Goal: Task Accomplishment & Management: Use online tool/utility

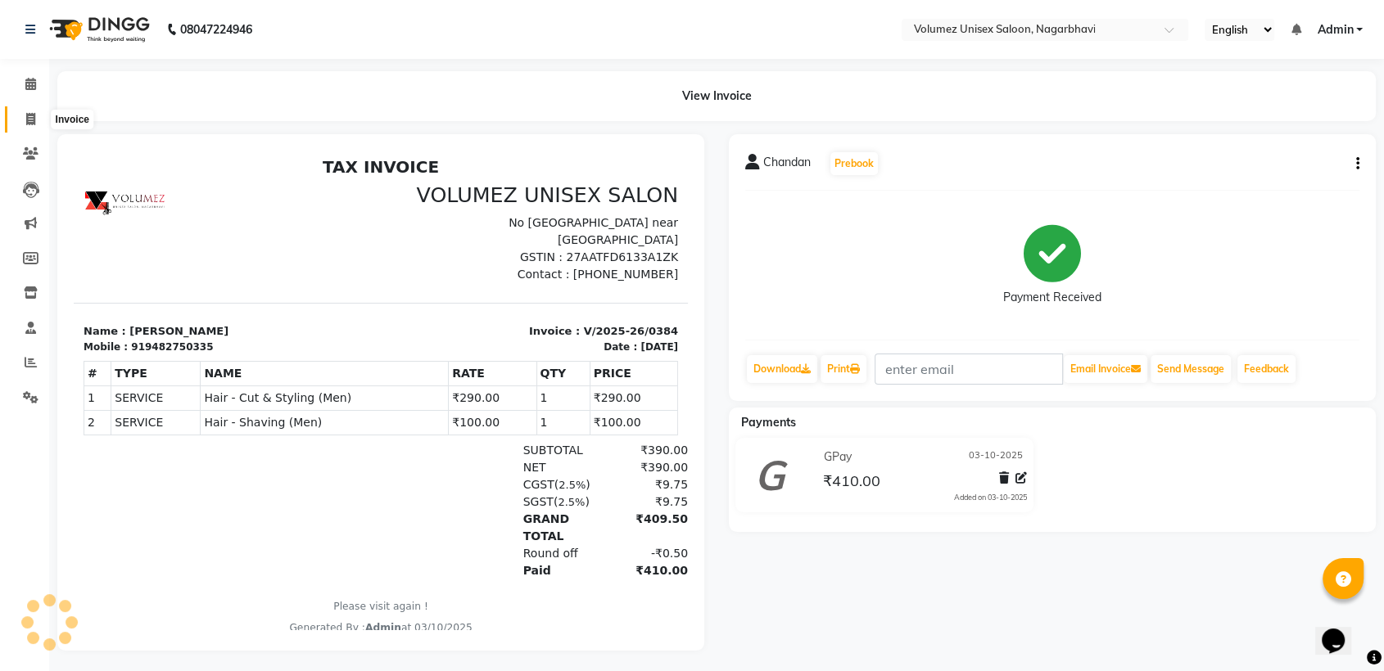
click at [33, 120] on icon at bounding box center [30, 119] width 9 height 12
select select "service"
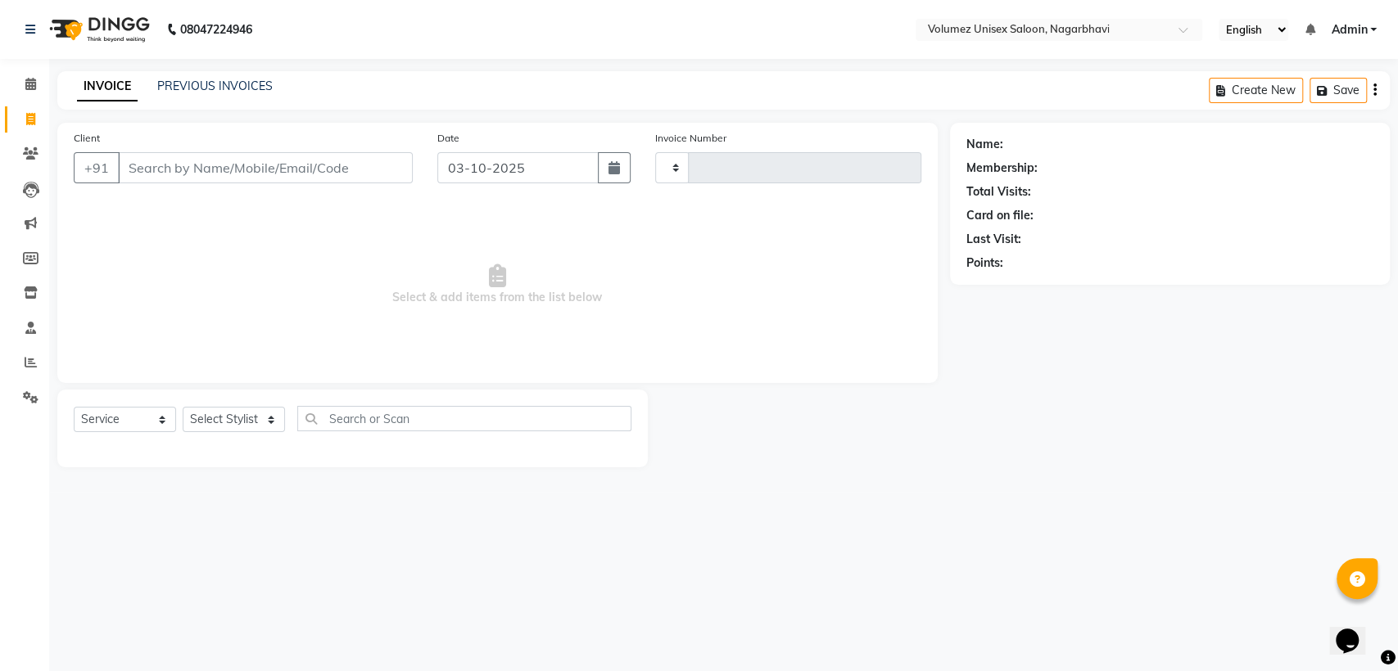
type input "0385"
select select "815"
click at [181, 171] on input "Client" at bounding box center [265, 167] width 295 height 31
select select "product"
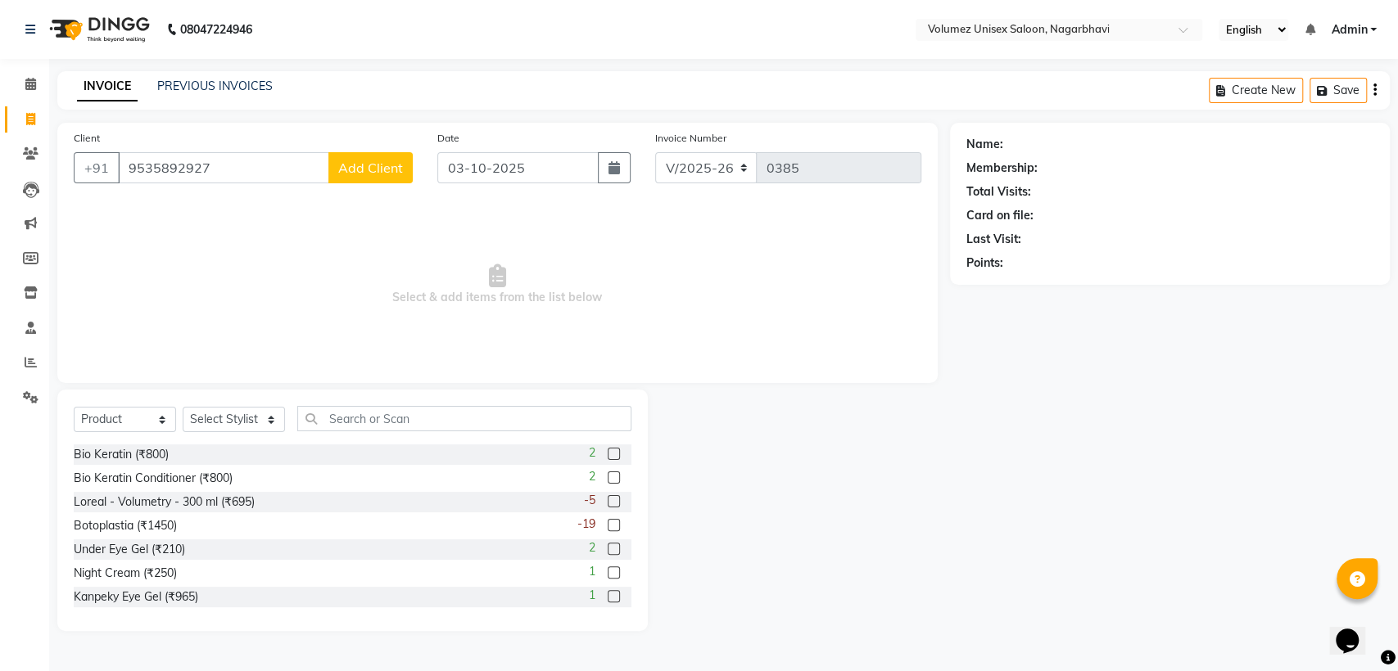
type input "9535892927"
click at [365, 178] on button "Add Client" at bounding box center [370, 167] width 84 height 31
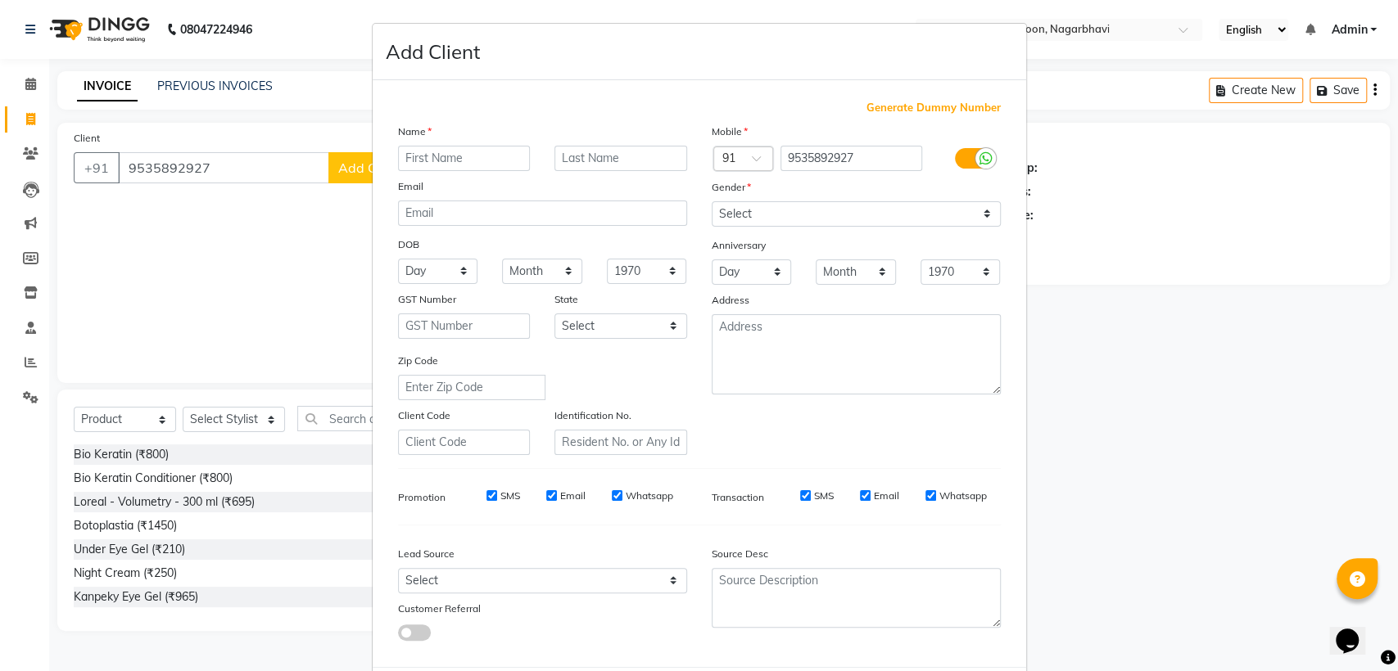
click at [406, 163] on input "text" at bounding box center [464, 158] width 133 height 25
type input "[PERSON_NAME]"
click at [858, 214] on select "Select [DEMOGRAPHIC_DATA] [DEMOGRAPHIC_DATA] Other Prefer Not To Say" at bounding box center [855, 213] width 289 height 25
click at [829, 218] on select "Select [DEMOGRAPHIC_DATA] [DEMOGRAPHIC_DATA] Other Prefer Not To Say" at bounding box center [855, 213] width 289 height 25
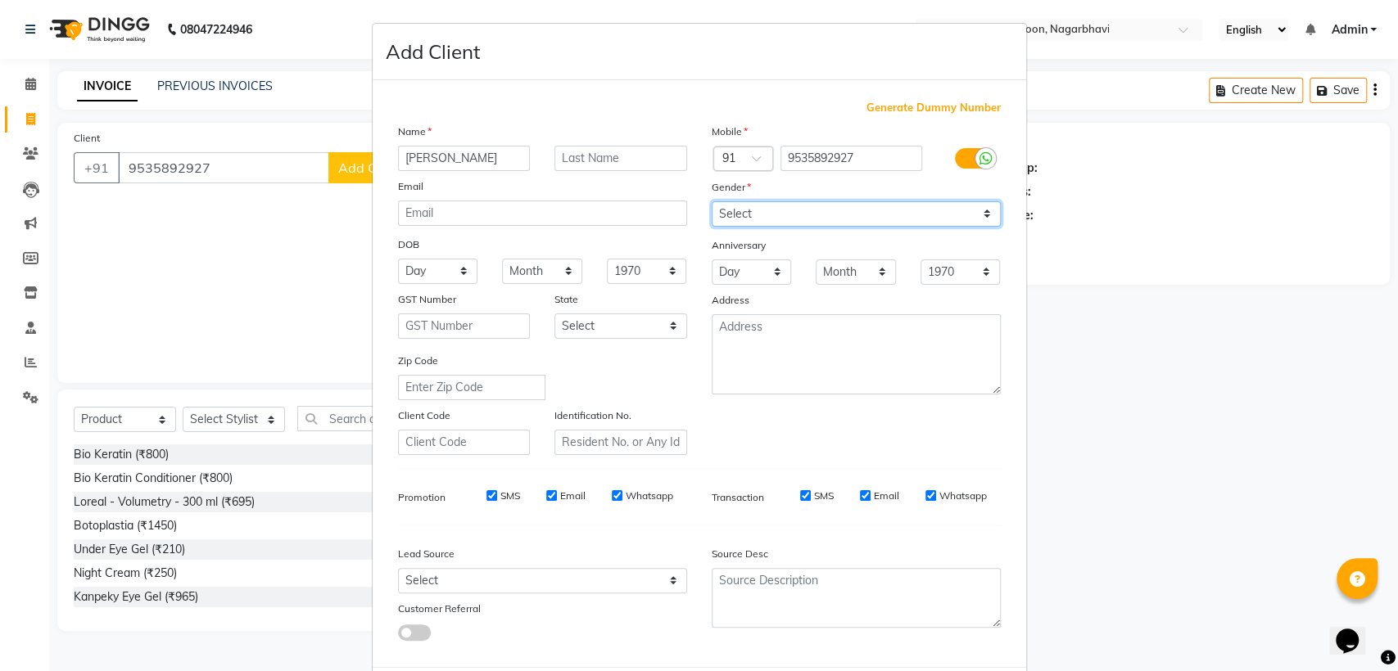
select select "[DEMOGRAPHIC_DATA]"
click at [711, 201] on select "Select [DEMOGRAPHIC_DATA] [DEMOGRAPHIC_DATA] Other Prefer Not To Say" at bounding box center [855, 213] width 289 height 25
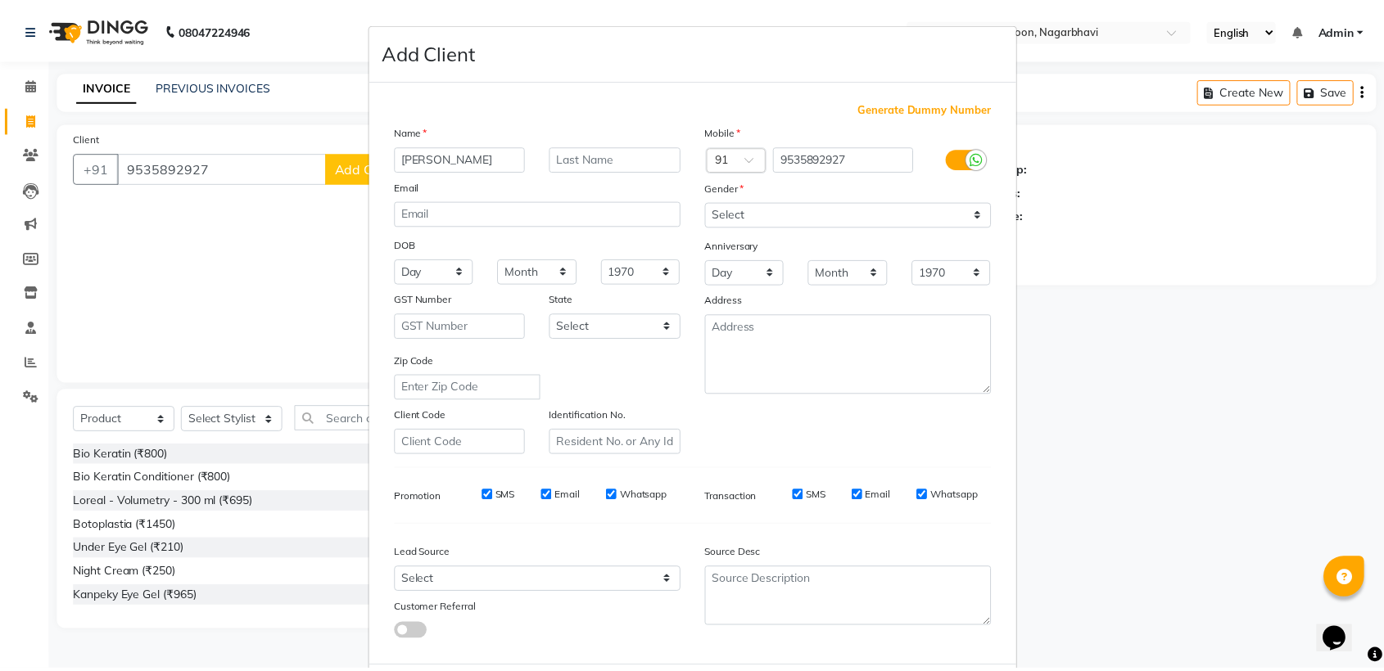
scroll to position [81, 0]
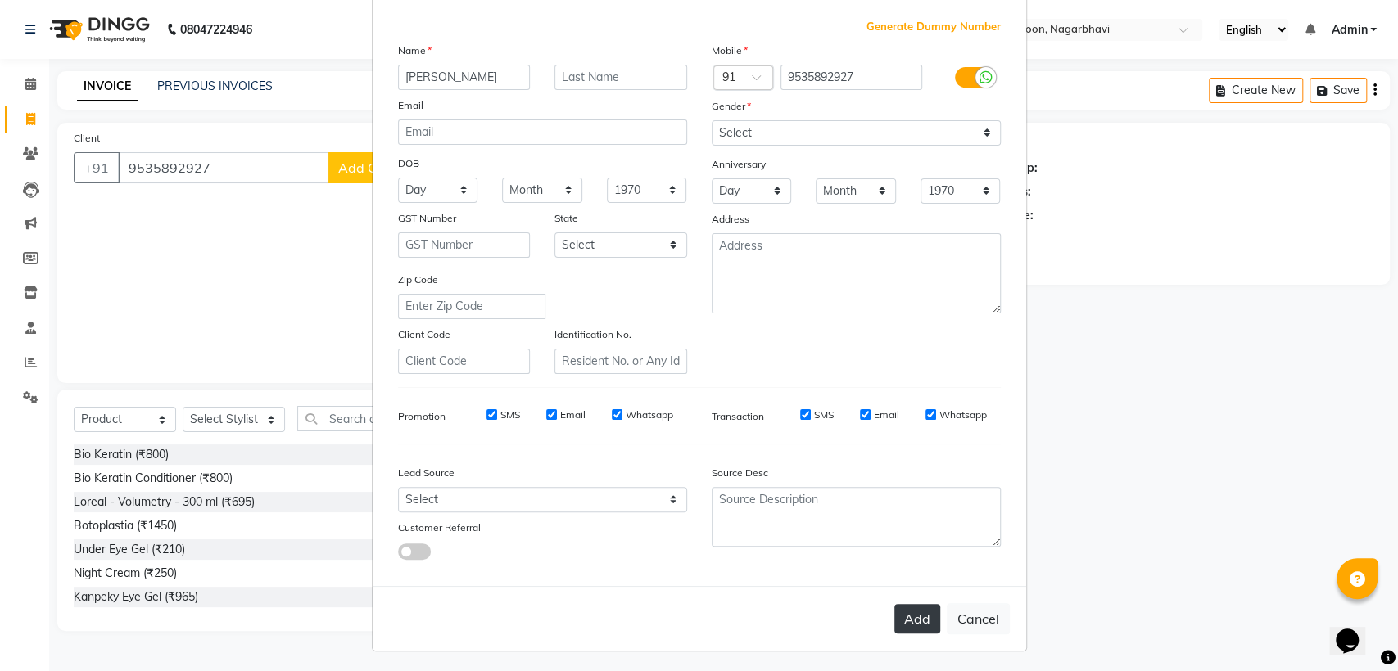
click at [911, 612] on button "Add" at bounding box center [917, 618] width 46 height 29
select select
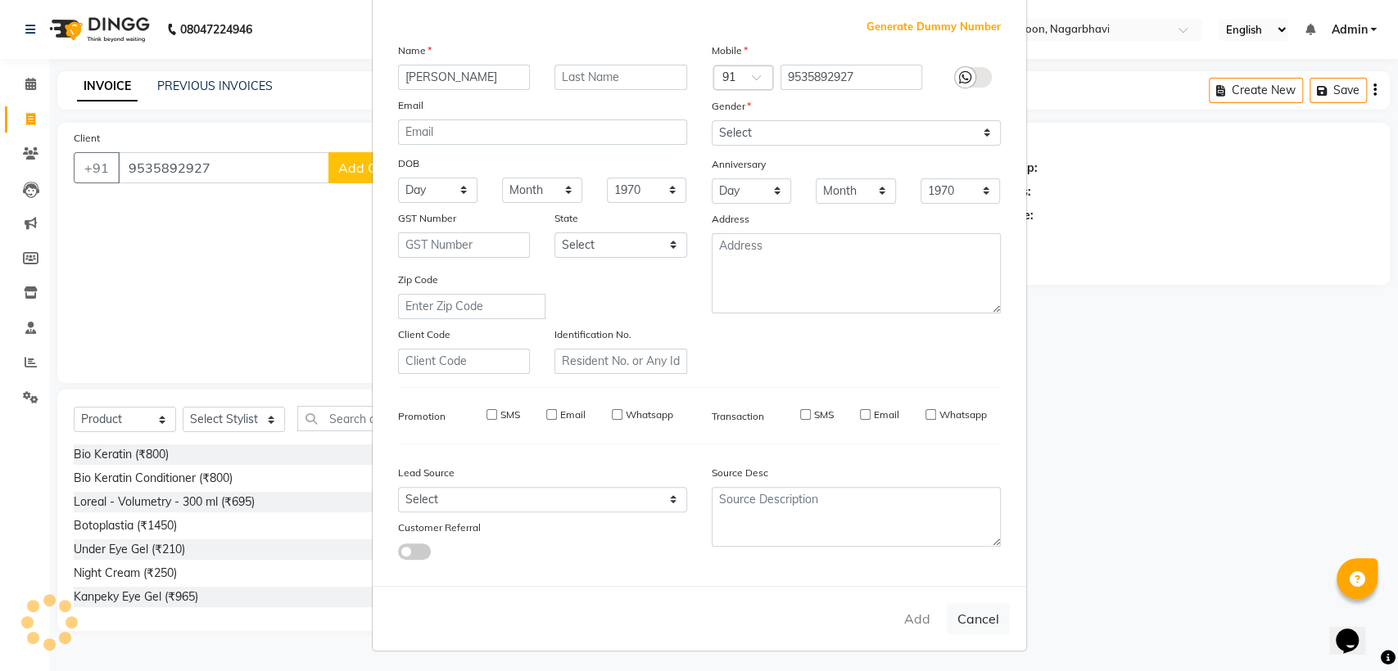
select select
checkbox input "false"
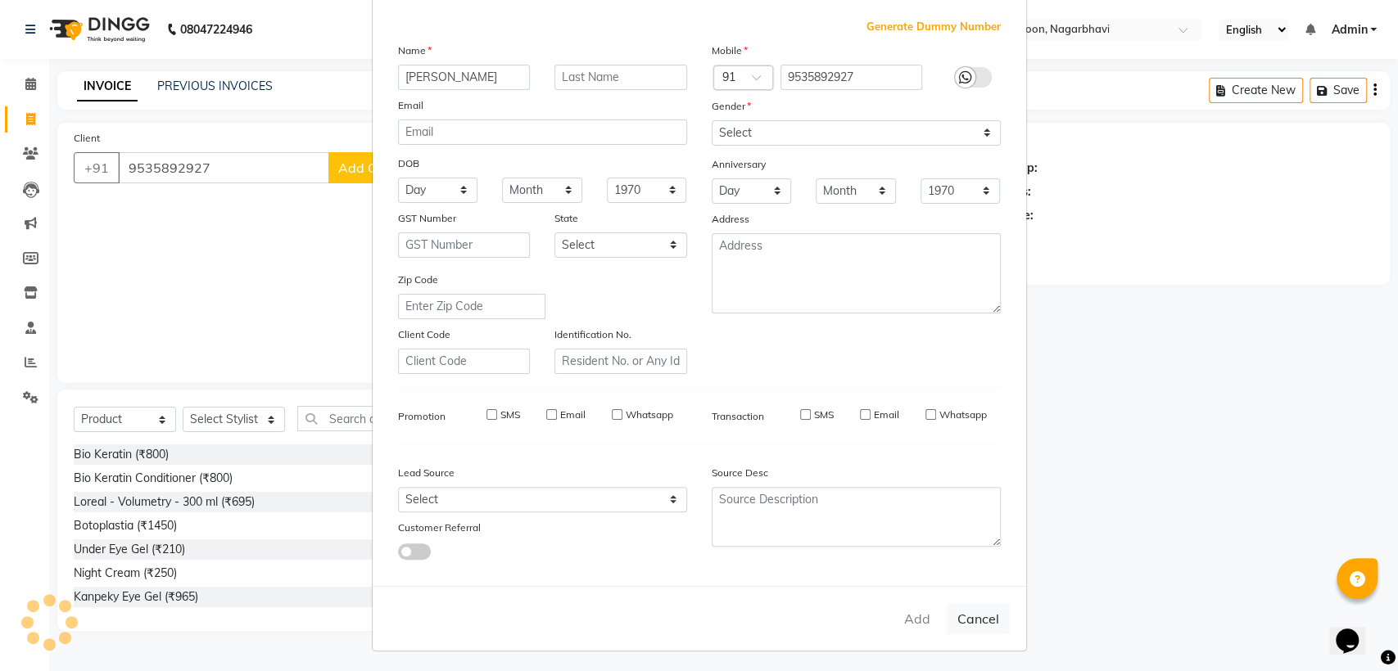
checkbox input "false"
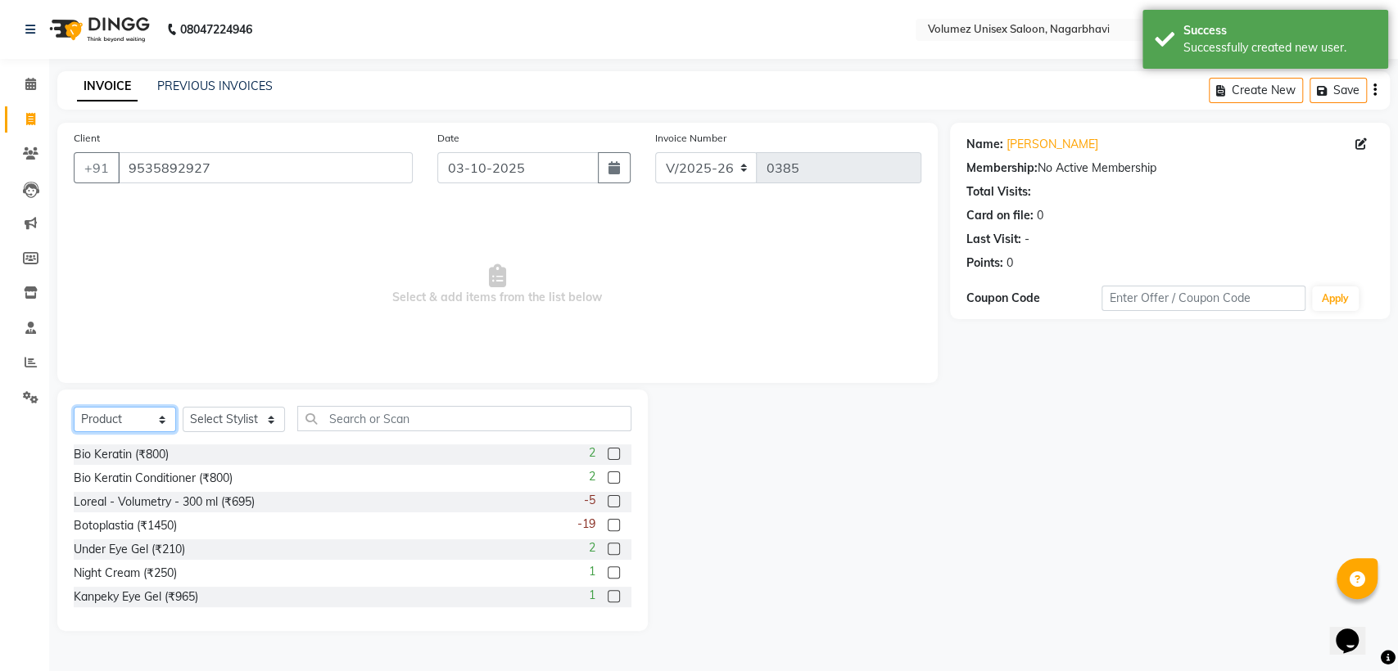
click at [123, 413] on select "Select Service Product Membership Package Voucher Prepaid Gift Card" at bounding box center [125, 419] width 102 height 25
select select "service"
click at [74, 407] on select "Select Service Product Membership Package Voucher Prepaid Gift Card" at bounding box center [125, 419] width 102 height 25
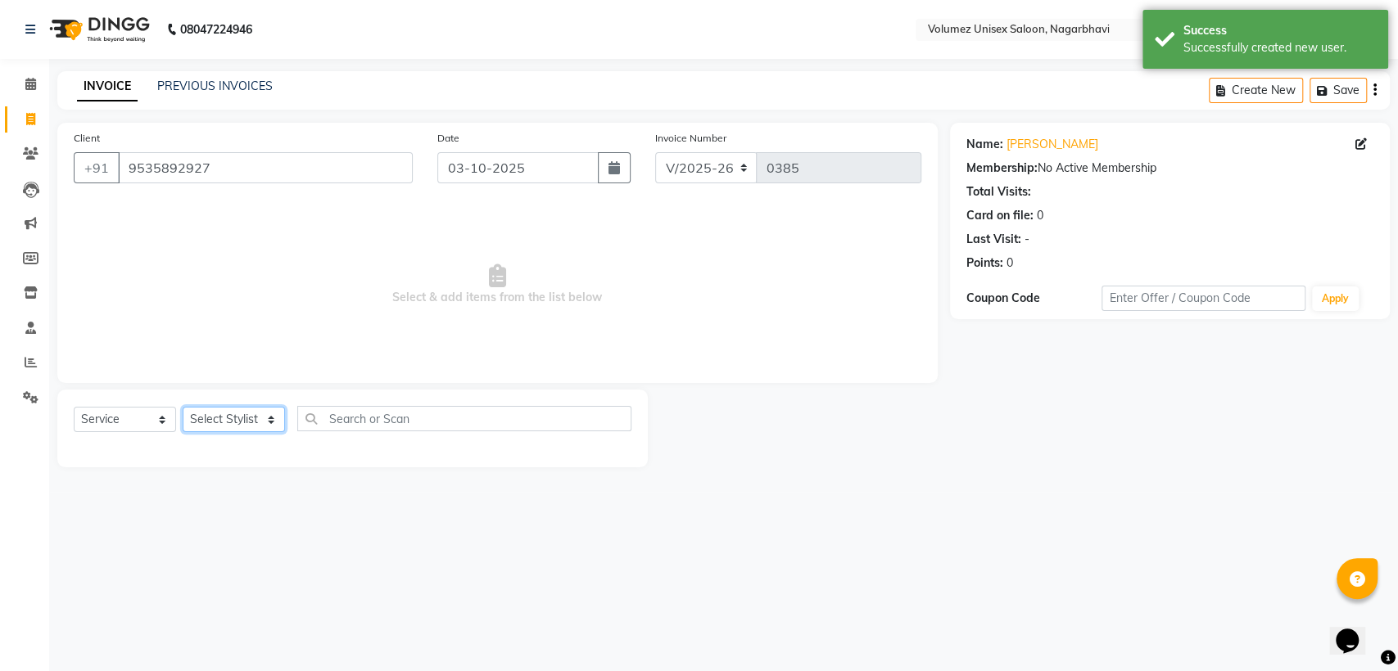
click at [224, 421] on select "Select Stylist [PERSON_NAME] [PERSON_NAME] Rani Reshma [PERSON_NAME] [PERSON_NA…" at bounding box center [234, 419] width 102 height 25
select select "13592"
click at [183, 407] on select "Select Stylist [PERSON_NAME] [PERSON_NAME] Rani Reshma [PERSON_NAME] [PERSON_NA…" at bounding box center [234, 419] width 102 height 25
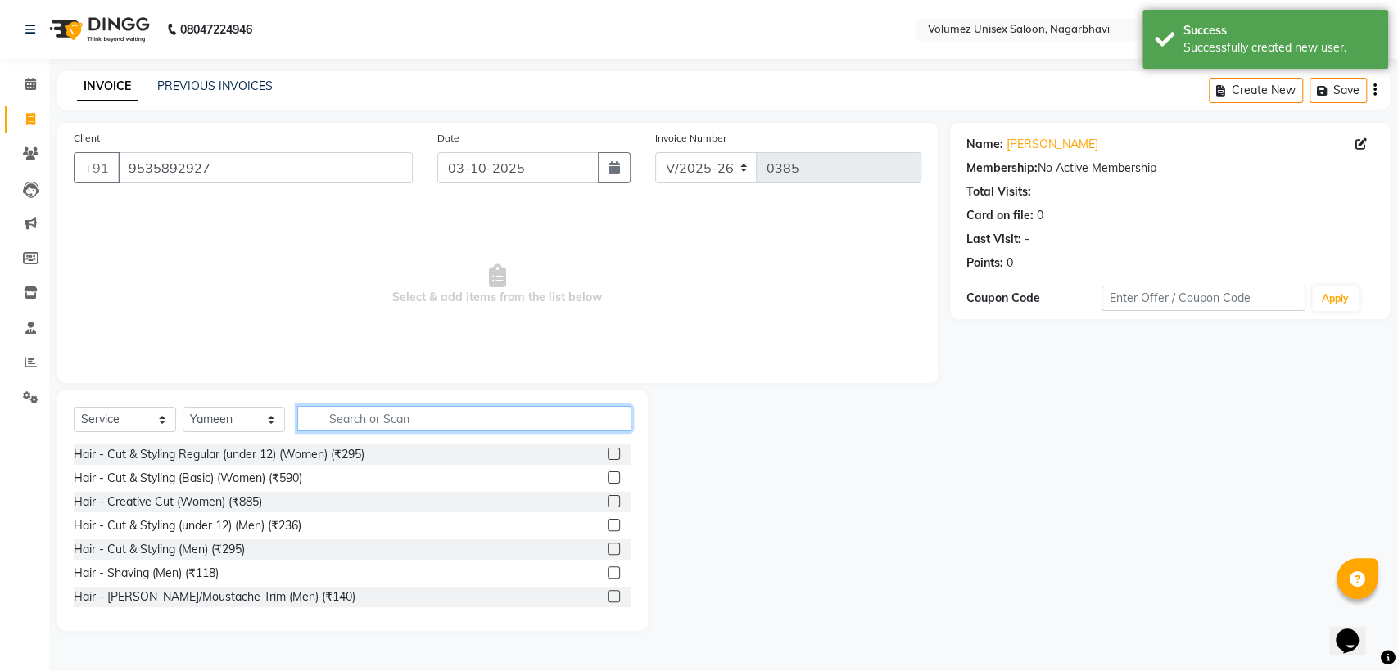
click at [415, 423] on input "text" at bounding box center [464, 418] width 334 height 25
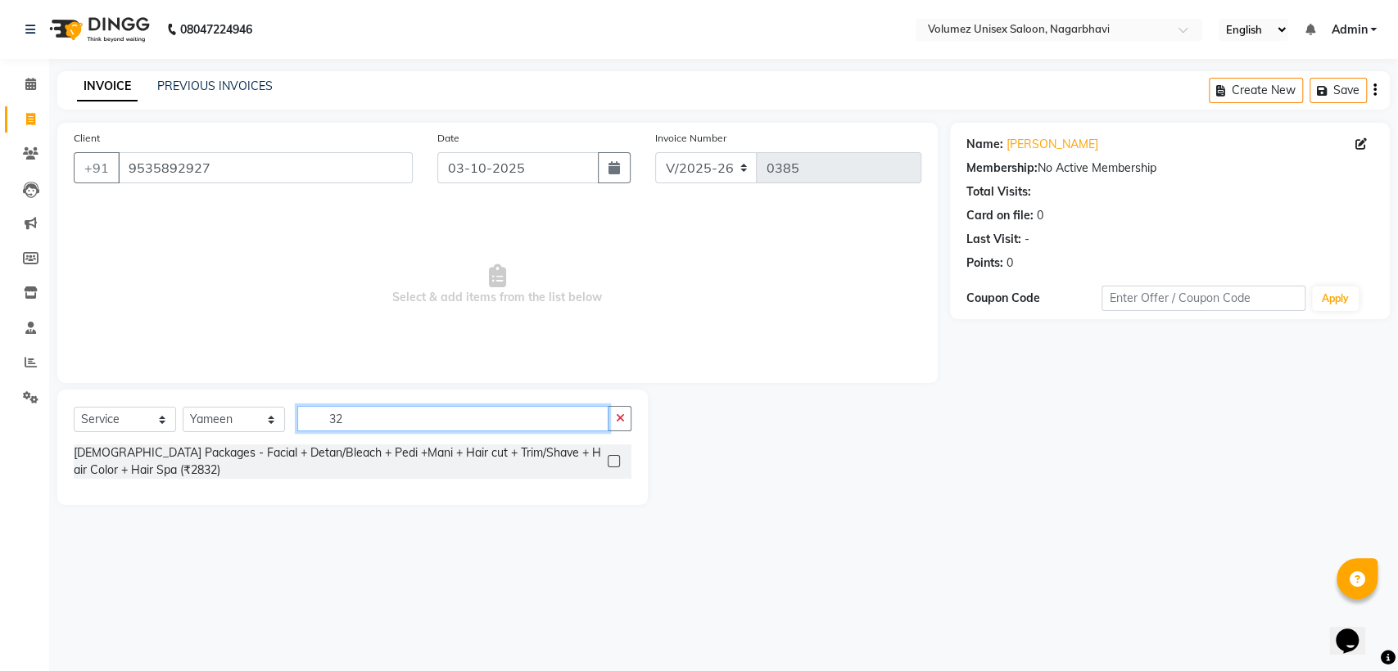
type input "32"
click at [609, 459] on label at bounding box center [613, 461] width 12 height 12
click at [609, 459] on input "checkbox" at bounding box center [612, 462] width 11 height 11
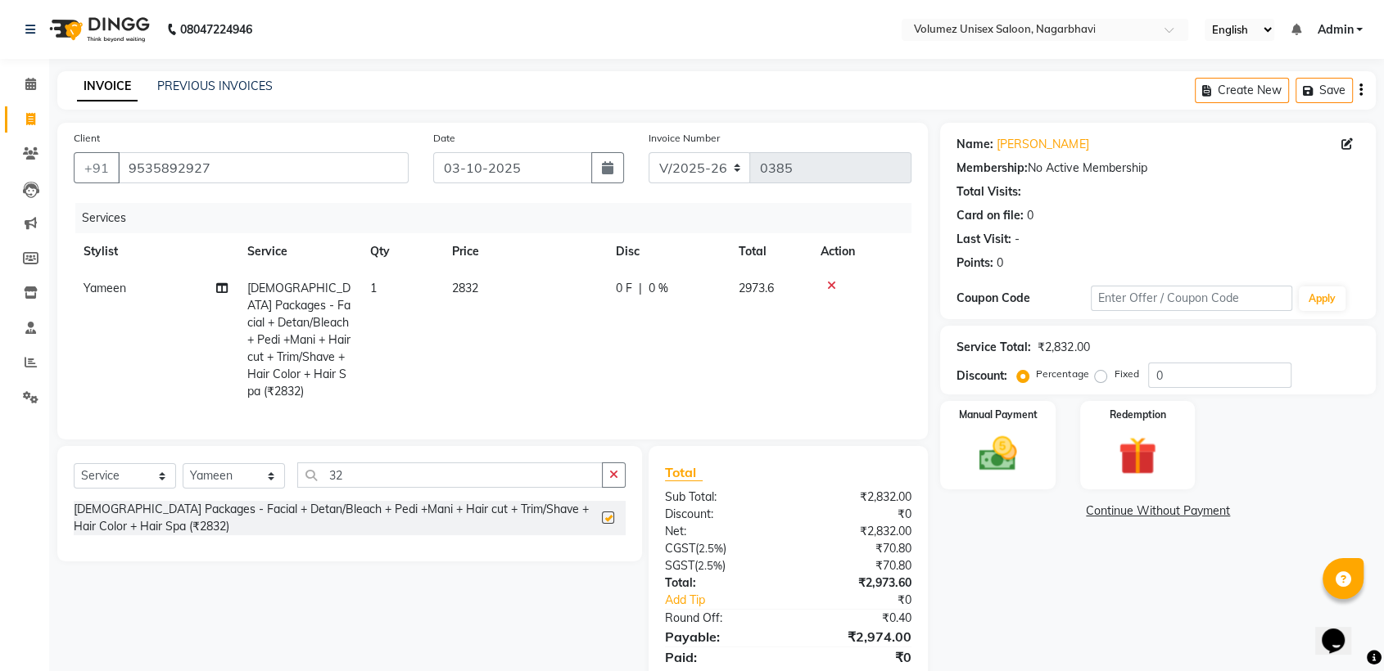
checkbox input "false"
click at [470, 287] on span "2832" at bounding box center [465, 288] width 26 height 15
select select "13592"
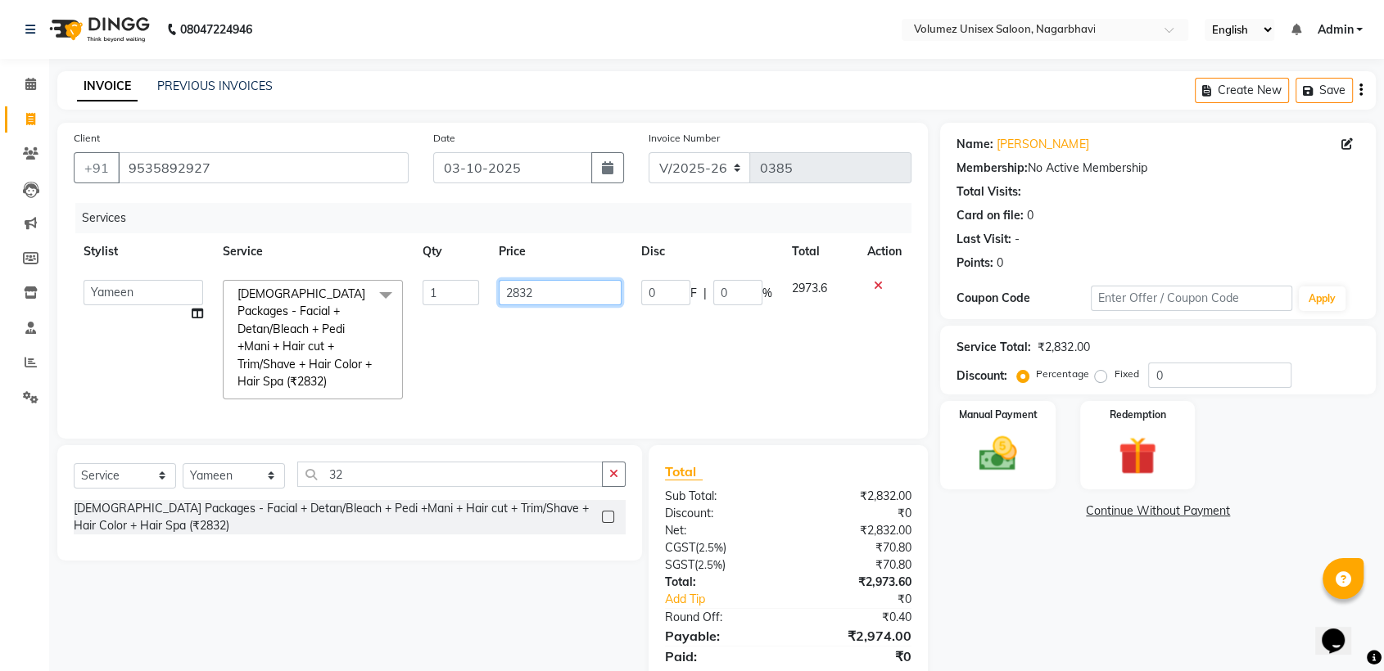
click at [519, 292] on input "2832" at bounding box center [560, 292] width 123 height 25
type input "3200"
click at [510, 349] on td "3200" at bounding box center [560, 339] width 142 height 139
select select "13592"
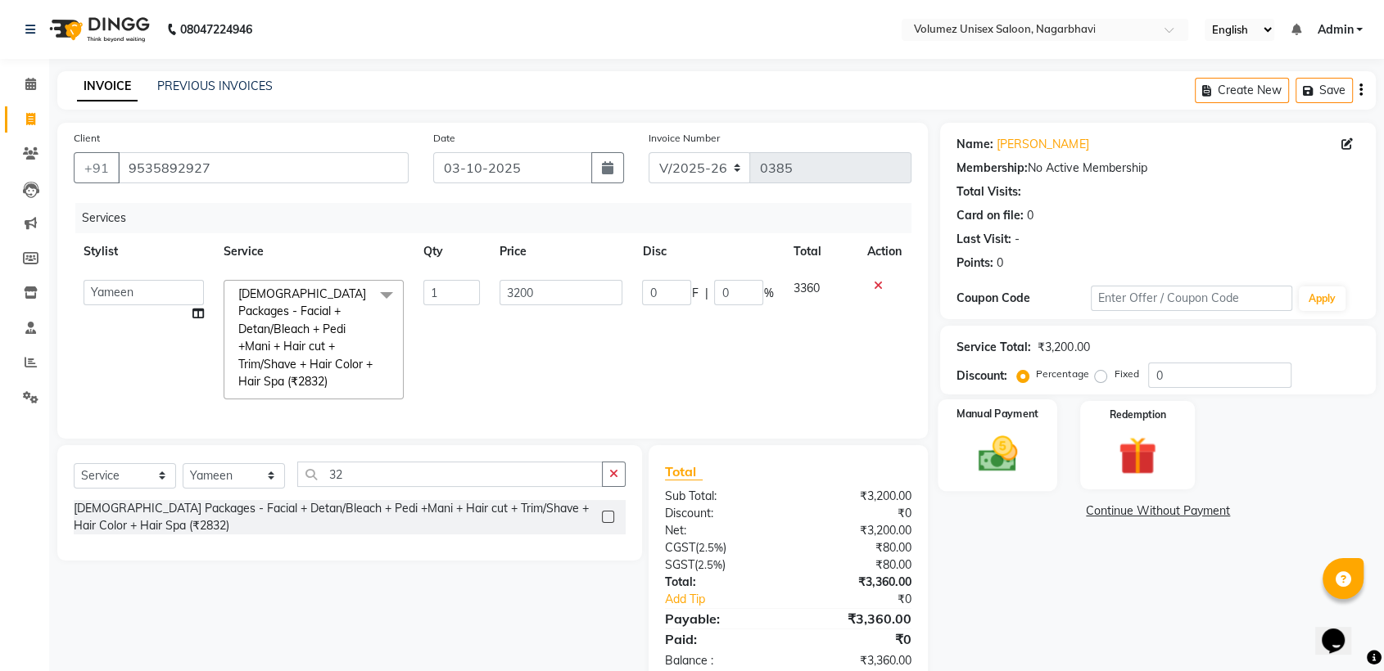
click at [999, 463] on img at bounding box center [997, 454] width 64 height 46
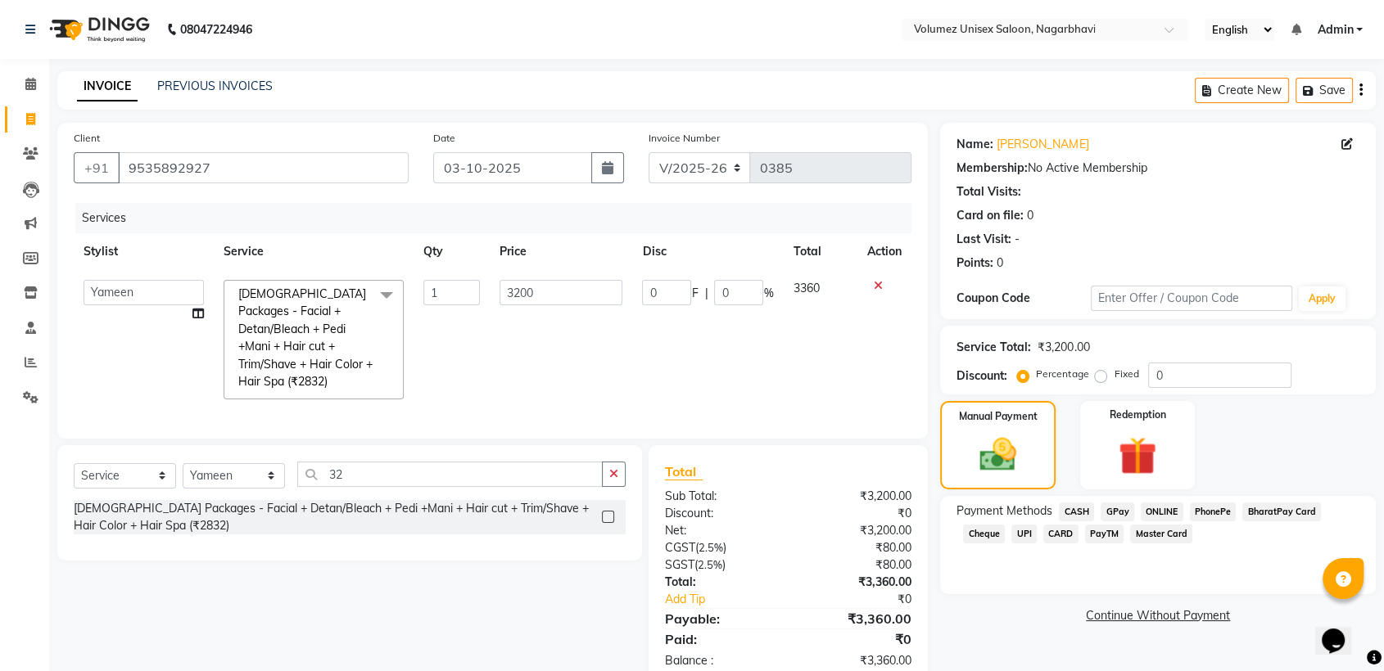
click at [1207, 512] on span "PhonePe" at bounding box center [1213, 512] width 47 height 19
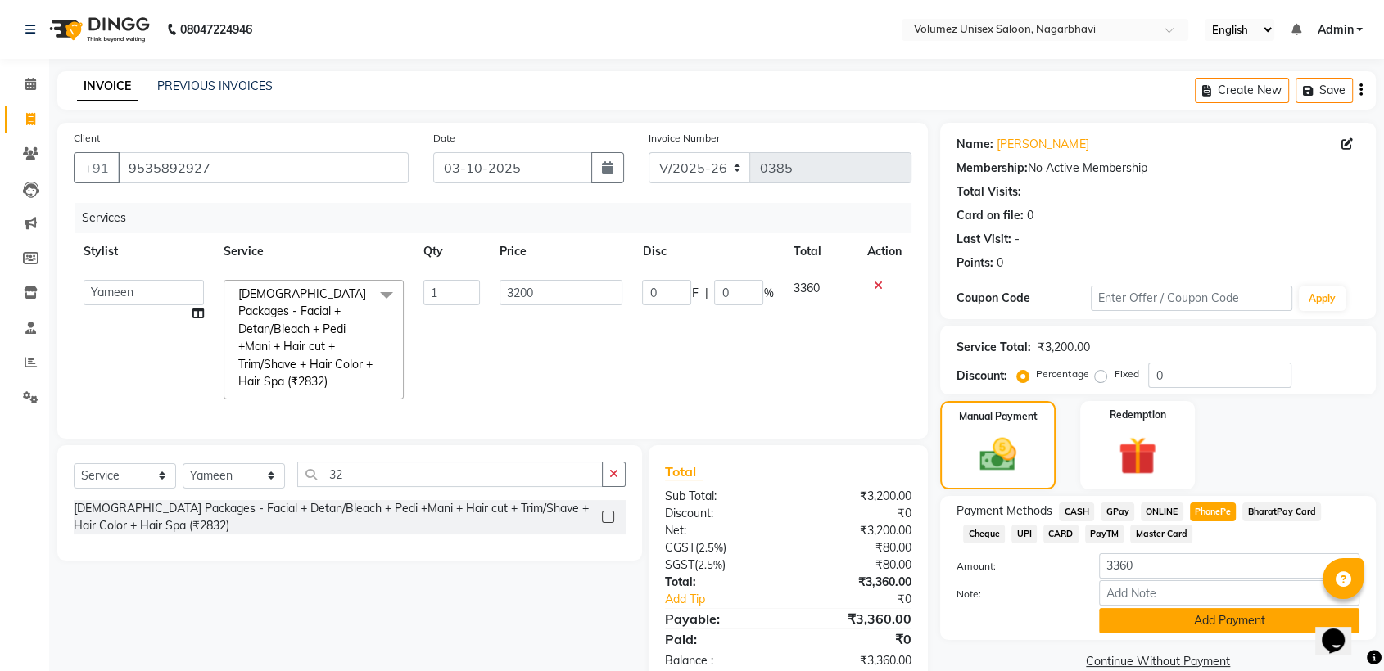
click at [1174, 620] on button "Add Payment" at bounding box center [1229, 620] width 260 height 25
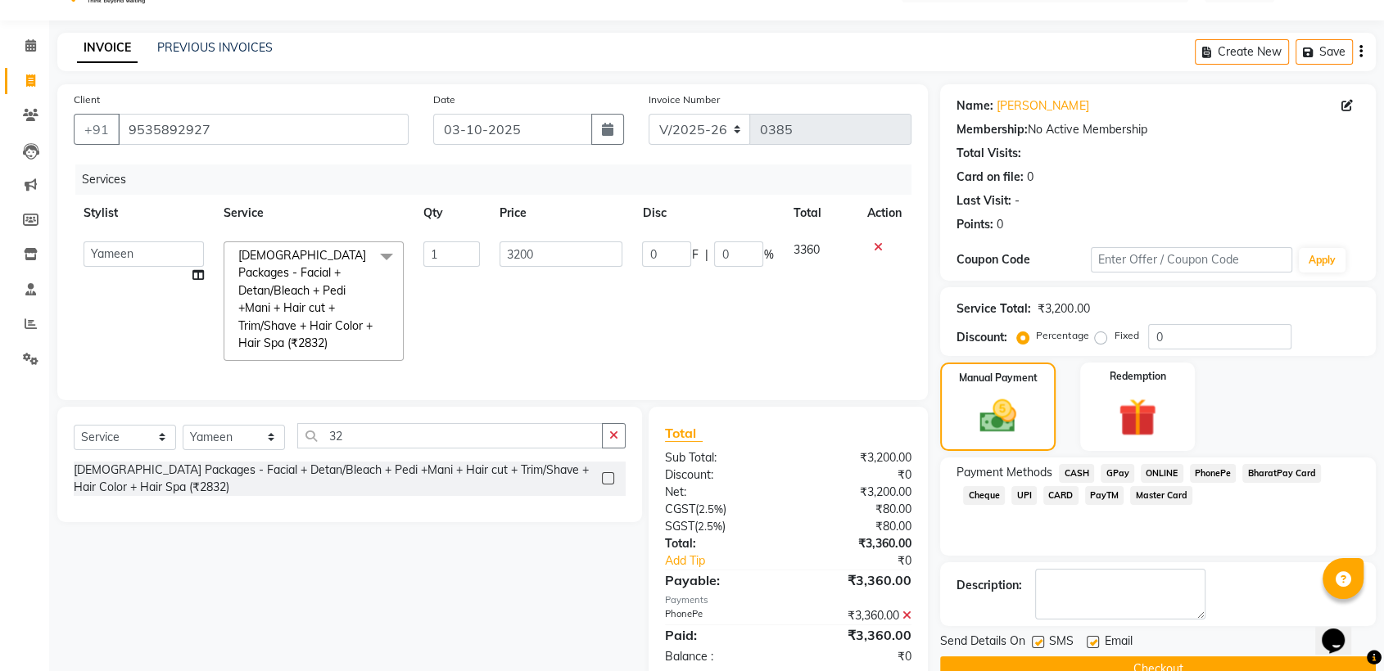
scroll to position [73, 0]
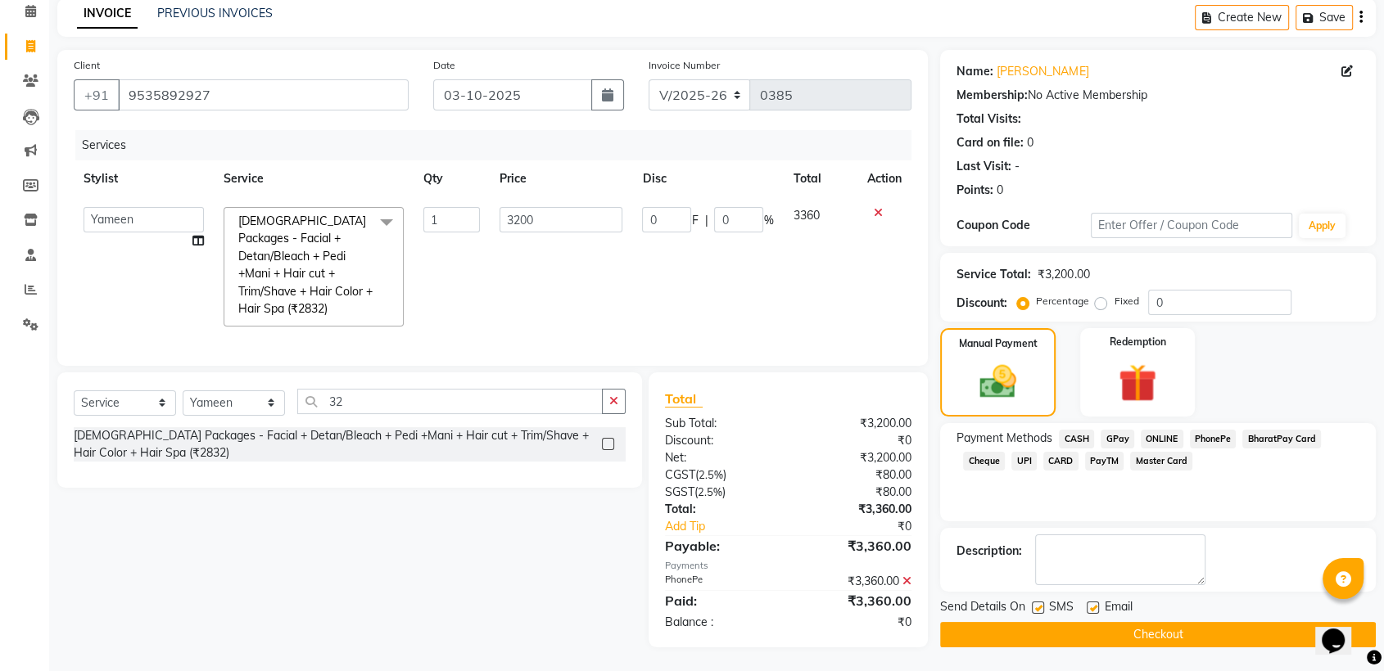
click at [1161, 630] on button "Checkout" at bounding box center [1158, 634] width 436 height 25
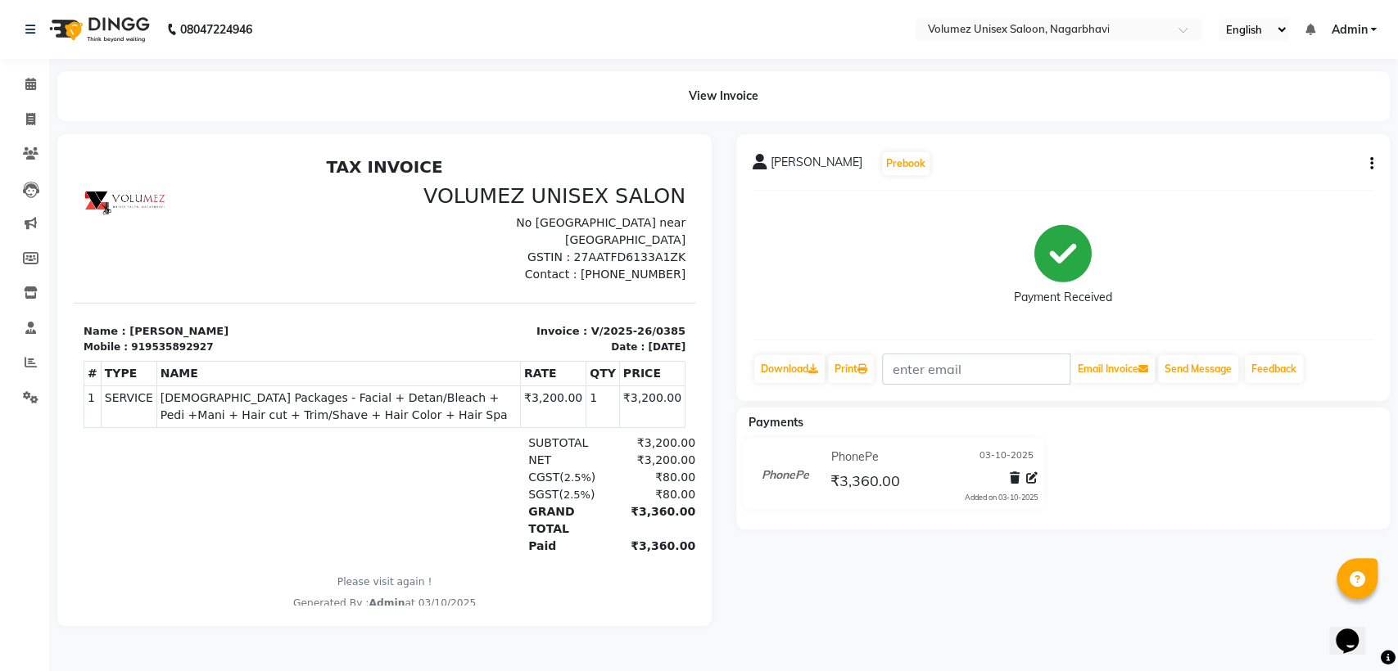
click at [1348, 28] on span "Admin" at bounding box center [1348, 29] width 36 height 17
click at [1302, 113] on link "Sign out" at bounding box center [1292, 112] width 150 height 25
